Goal: Information Seeking & Learning: Compare options

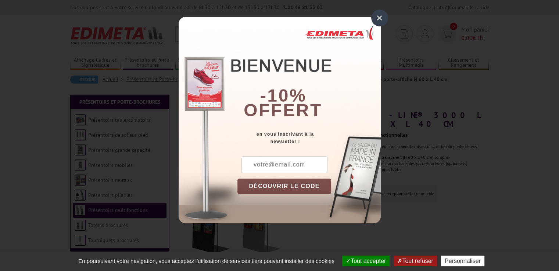
click at [379, 16] on div "×" at bounding box center [379, 18] width 17 height 17
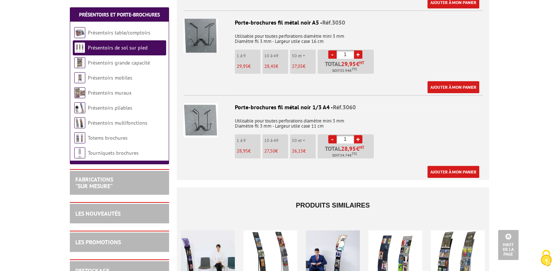
scroll to position [588, 0]
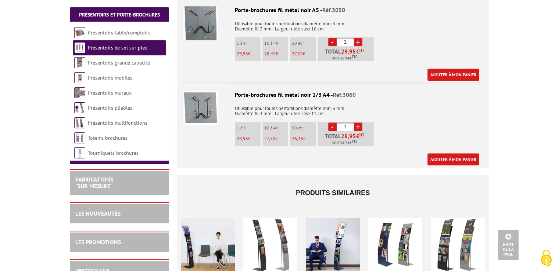
drag, startPoint x: 235, startPoint y: 94, endPoint x: 298, endPoint y: 94, distance: 62.4
click at [298, 94] on div "Porte-brochures fil métal noir 1/3 A4 - Réf.3060" at bounding box center [332, 95] width 299 height 8
copy div "Porte-brochures fil métal"
